Goal: Find specific page/section: Find specific page/section

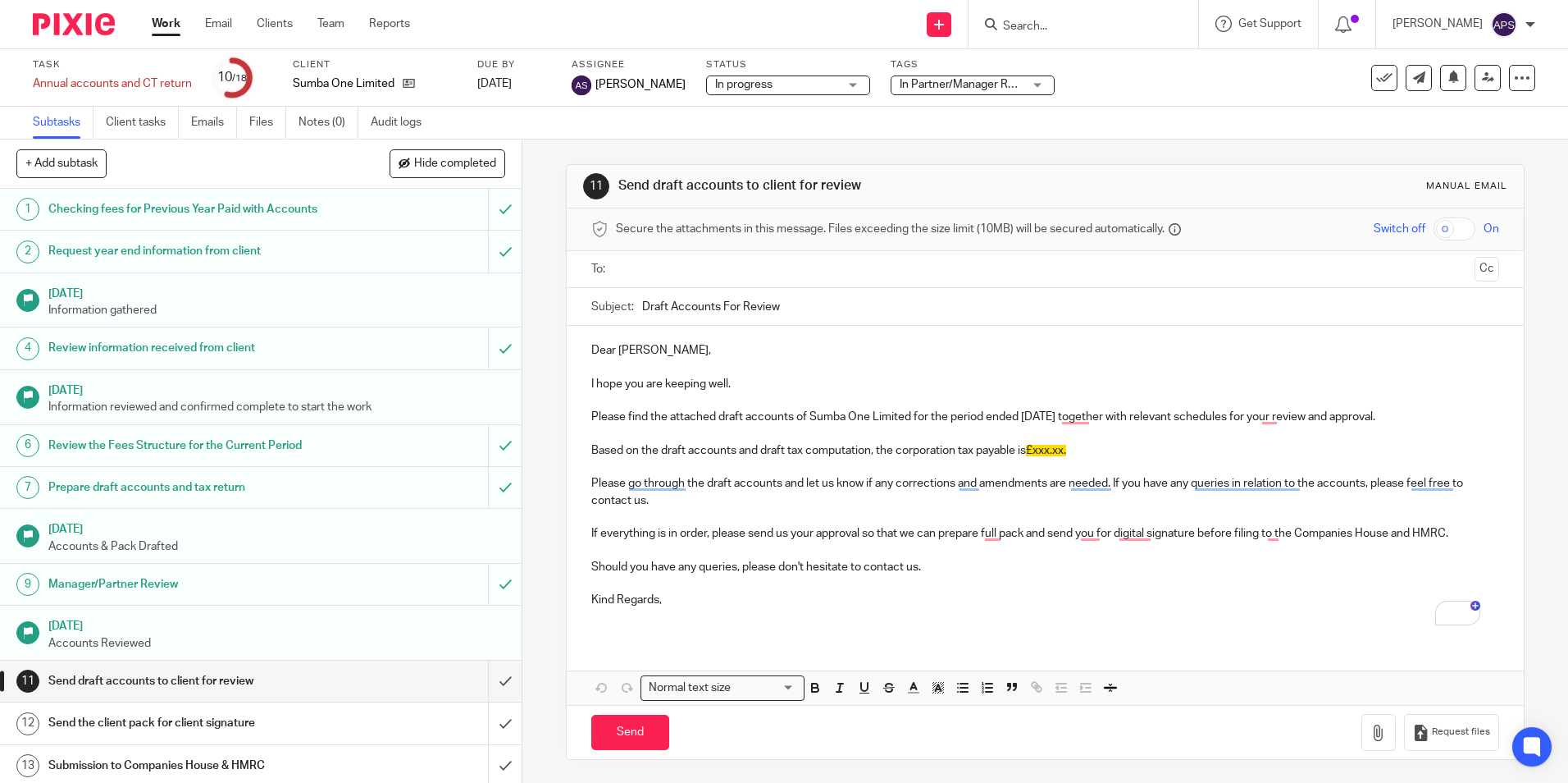
click at [1025, 25] on input "Search" at bounding box center [1075, 27] width 148 height 15
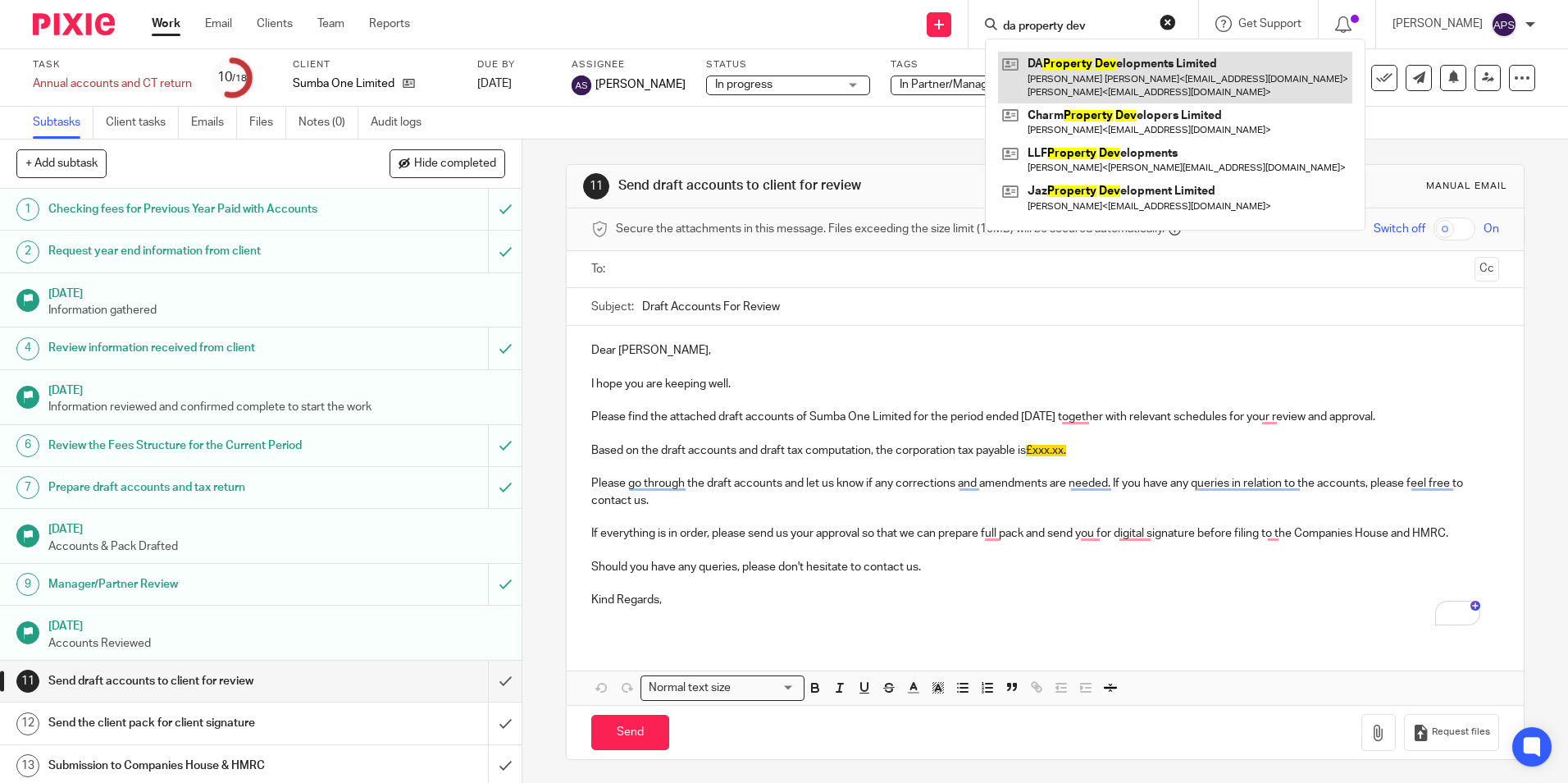
type input "da property dev"
click at [1044, 56] on link at bounding box center [1175, 76] width 355 height 50
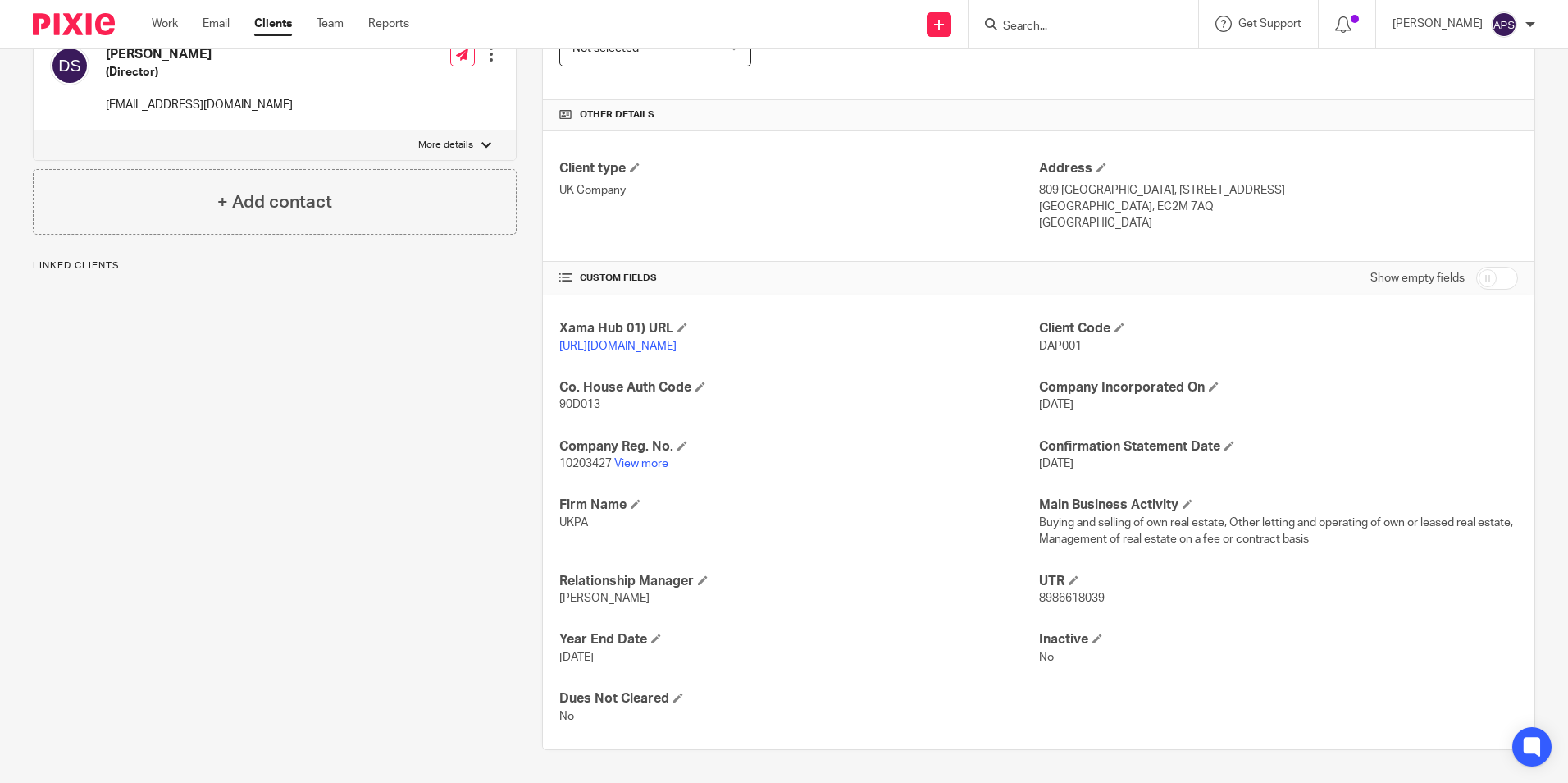
scroll to position [352, 0]
click at [646, 467] on link "View more" at bounding box center [641, 463] width 54 height 12
